Goal: Find specific page/section: Find specific page/section

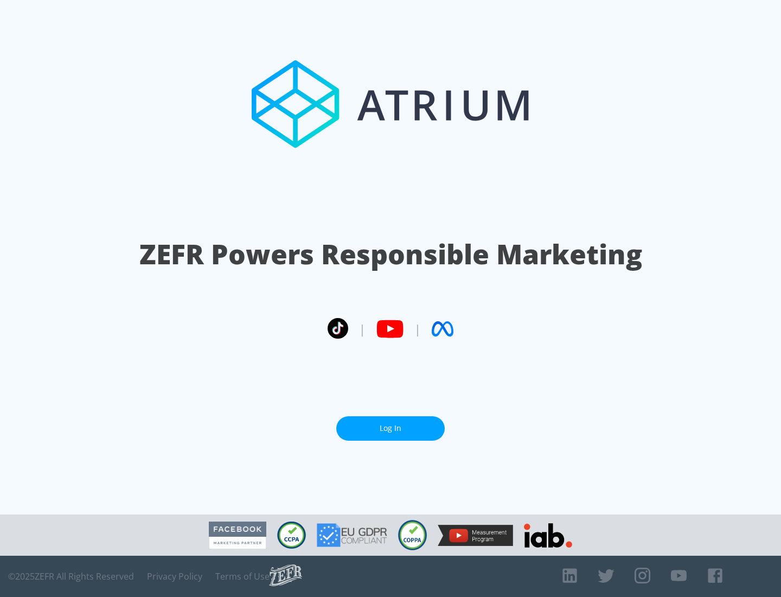
click at [391, 424] on link "Log In" at bounding box center [390, 428] width 108 height 24
